Goal: Task Accomplishment & Management: Manage account settings

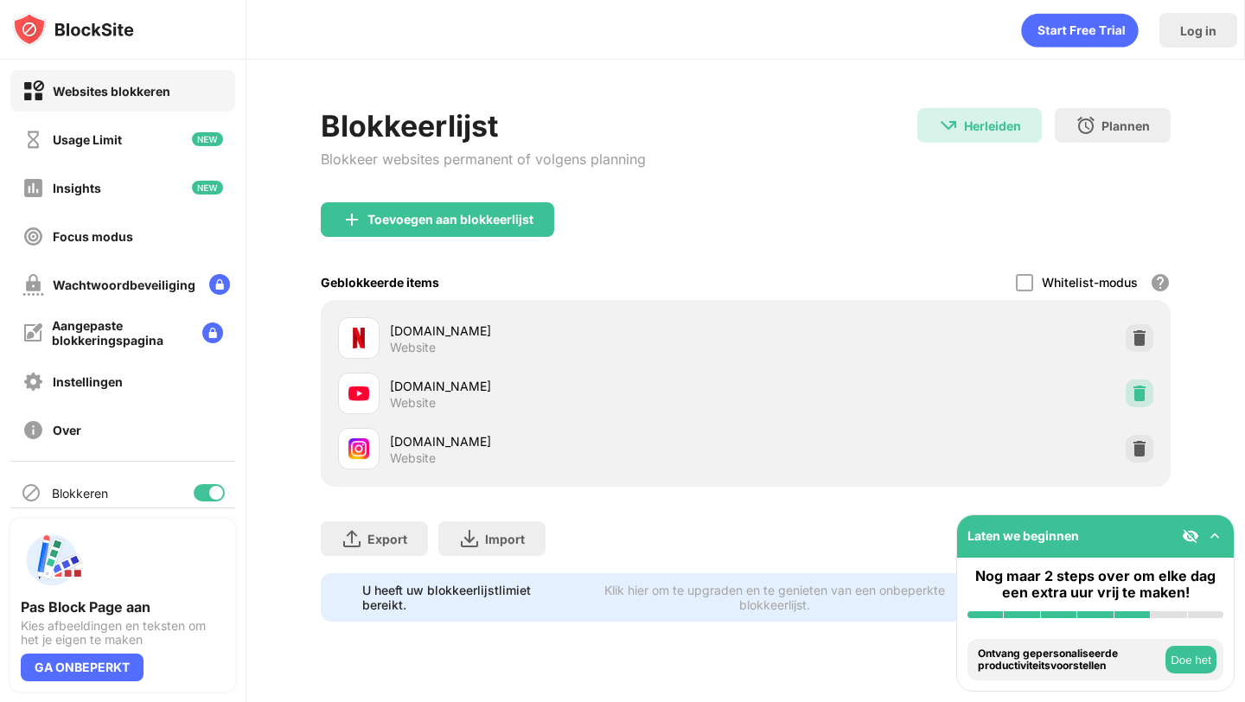
click at [1141, 399] on img at bounding box center [1139, 393] width 17 height 17
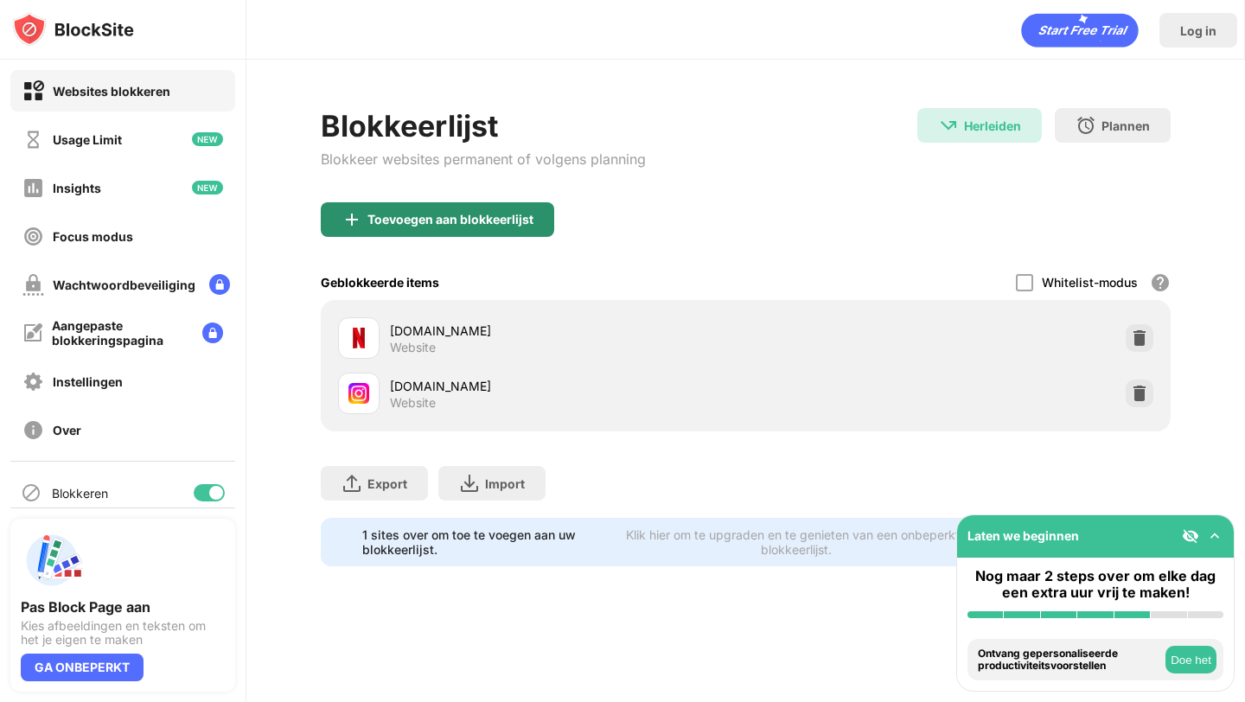
click at [507, 193] on div "Blokkeerlijst Blokkeer websites permanent of volgens planning" at bounding box center [483, 155] width 325 height 94
click at [507, 216] on div "Toevoegen aan blokkeerlijst" at bounding box center [450, 220] width 166 height 14
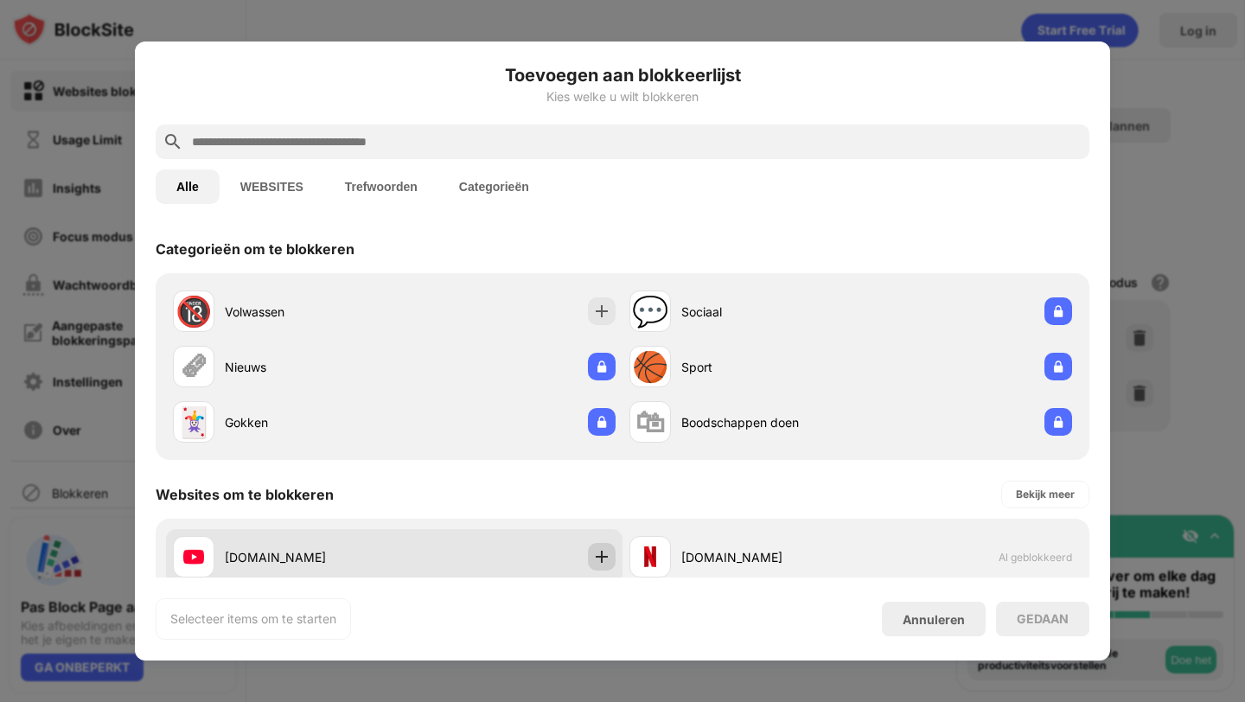
click at [595, 557] on img at bounding box center [601, 556] width 17 height 17
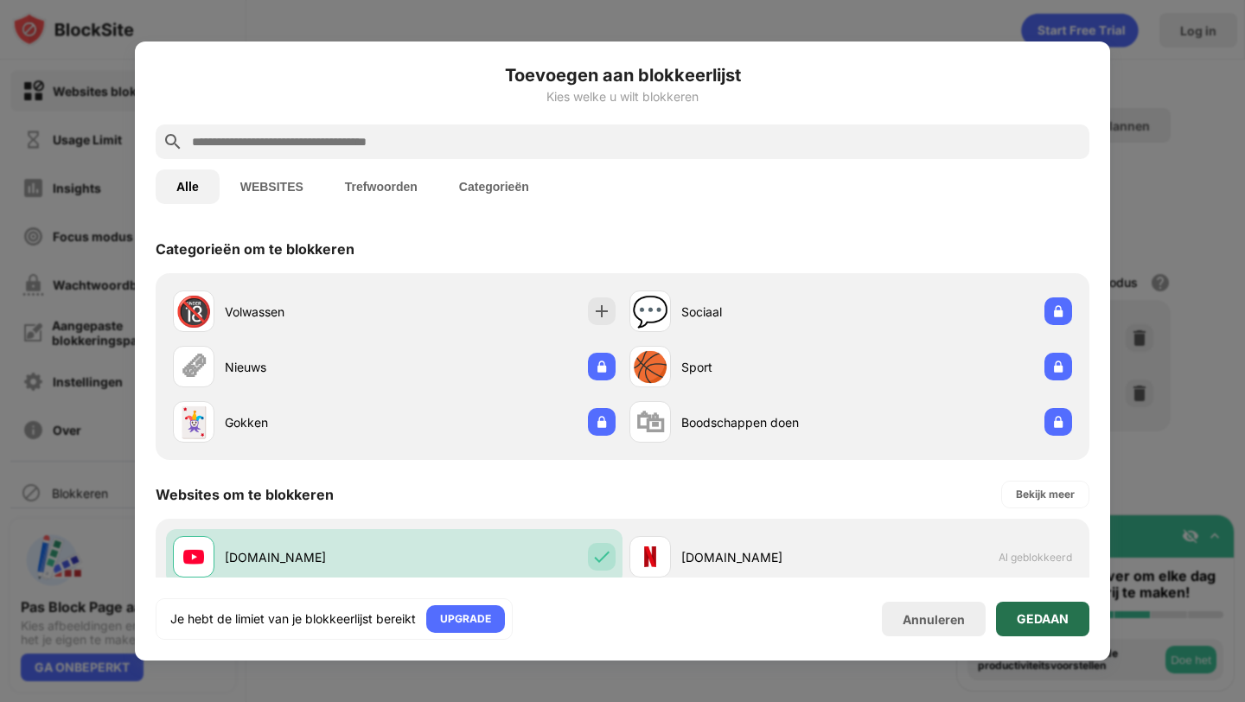
click at [1080, 623] on div "GEDAAN" at bounding box center [1042, 619] width 93 height 35
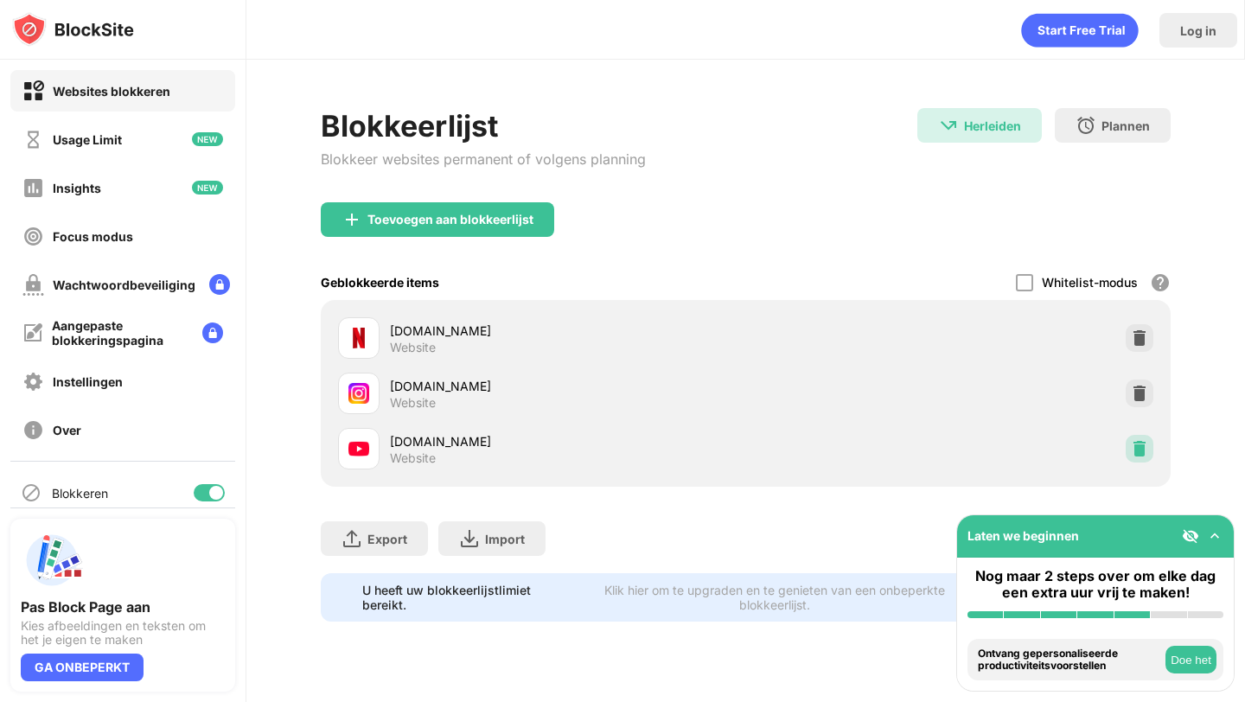
click at [1143, 445] on img at bounding box center [1139, 448] width 17 height 17
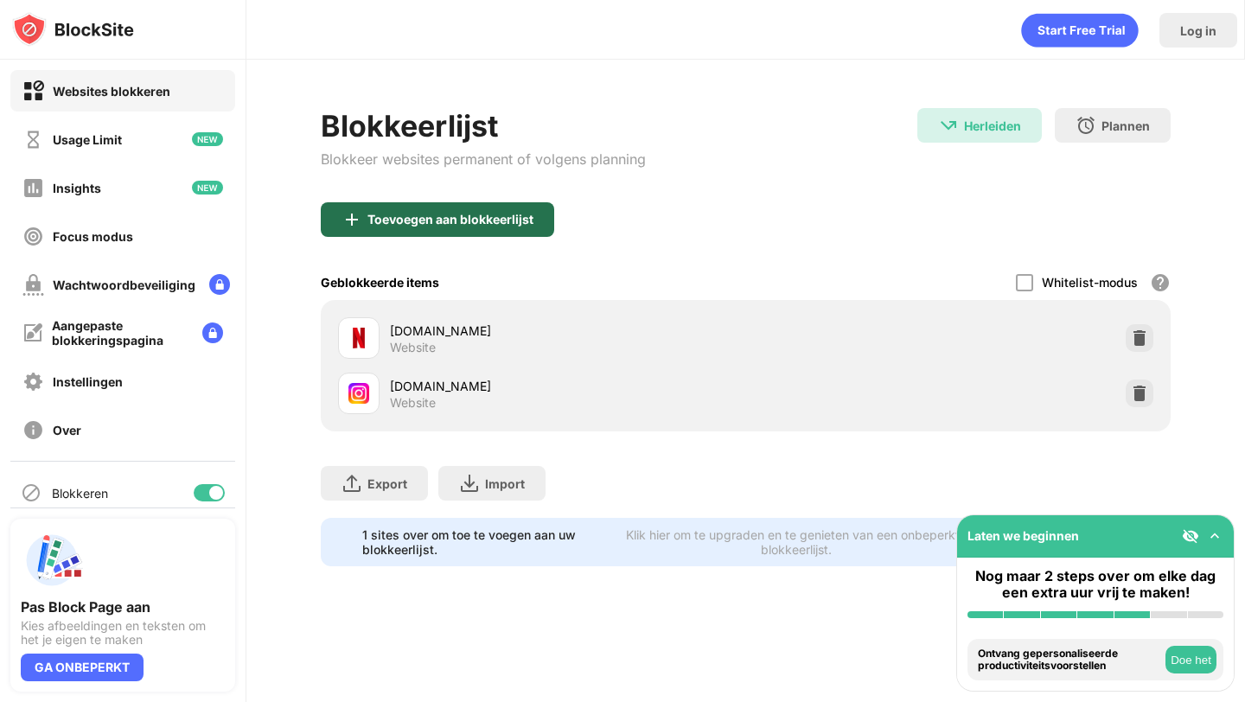
click at [465, 214] on div "Toevoegen aan blokkeerlijst" at bounding box center [450, 220] width 166 height 14
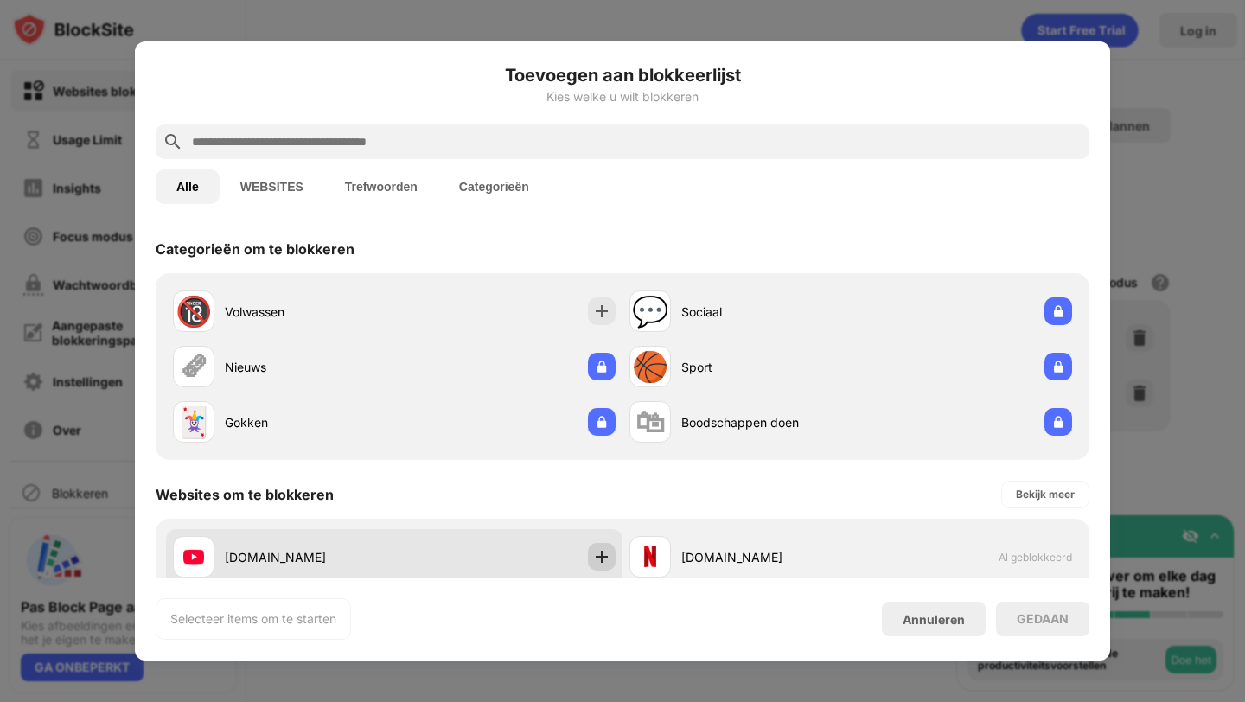
scroll to position [96, 0]
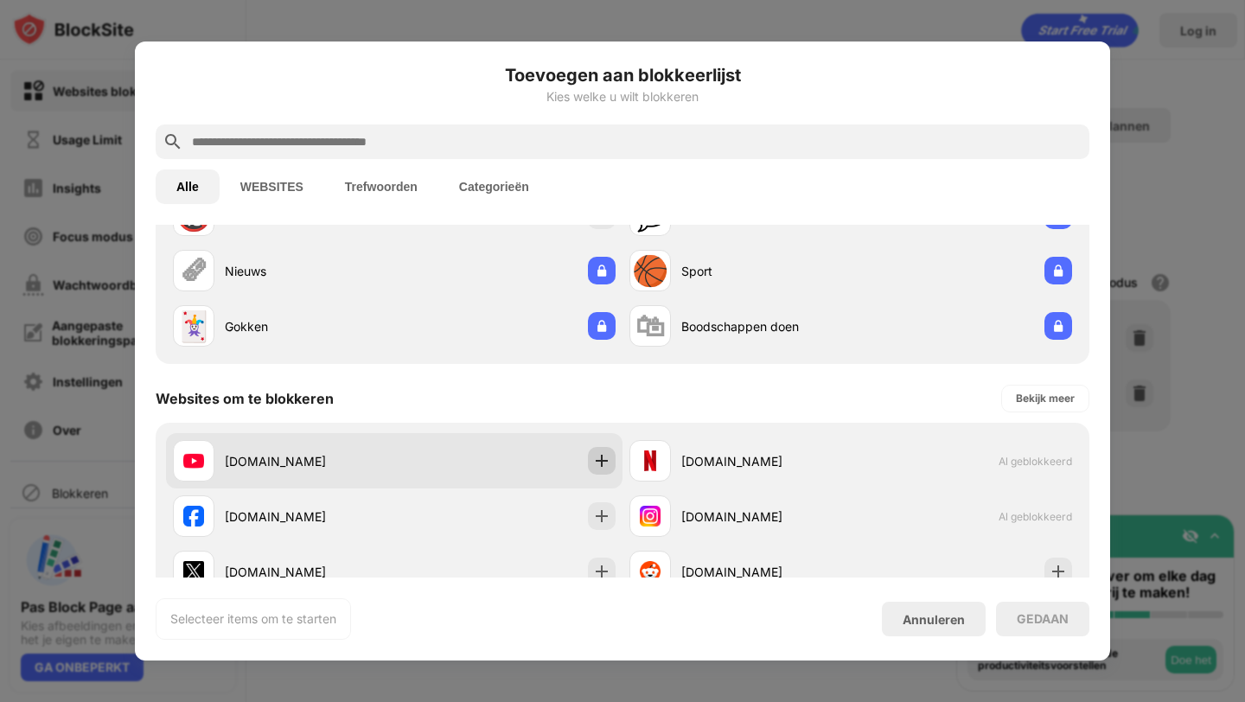
click at [602, 462] on img at bounding box center [601, 460] width 17 height 17
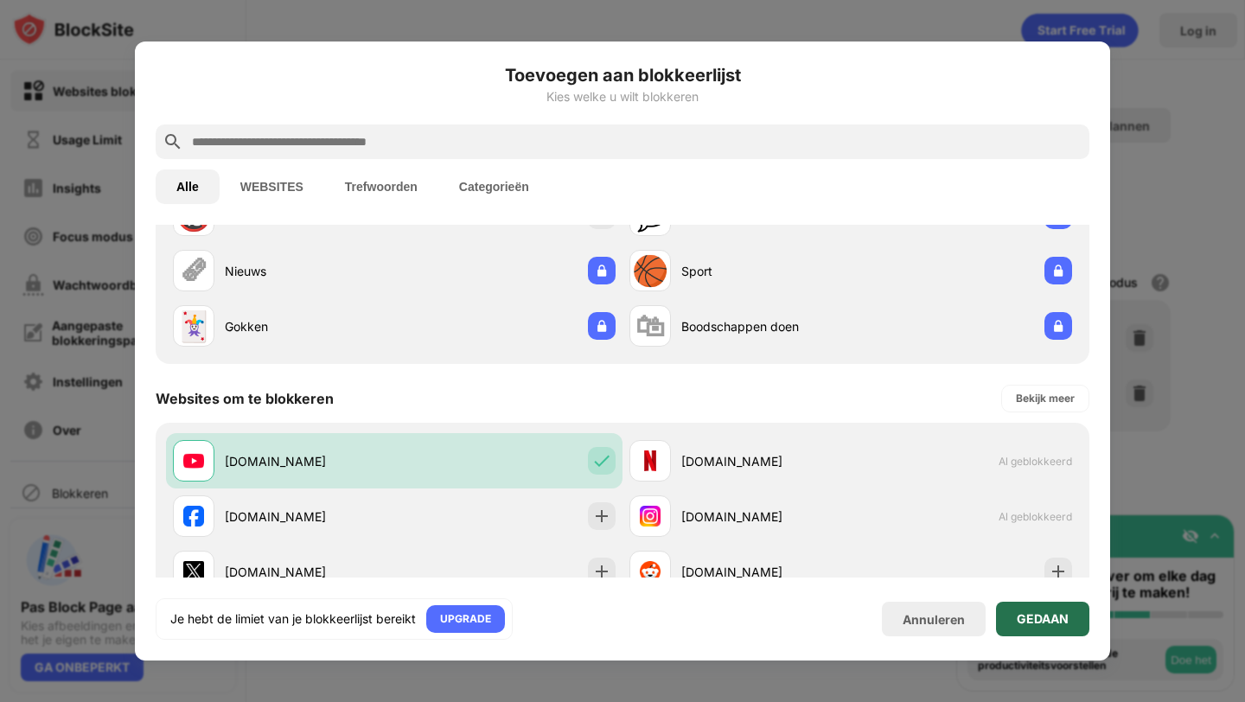
click at [1046, 609] on div "GEDAAN" at bounding box center [1042, 619] width 93 height 35
